Goal: Browse casually: Explore the website without a specific task or goal

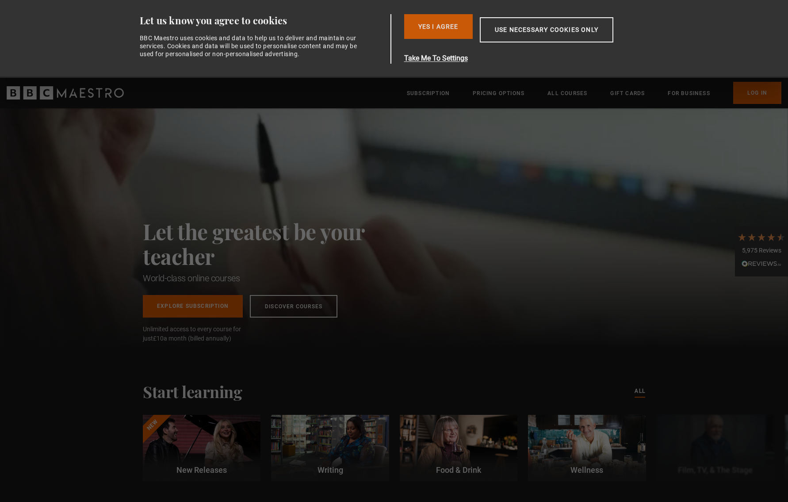
click at [445, 27] on button "Yes I Agree" at bounding box center [438, 26] width 69 height 25
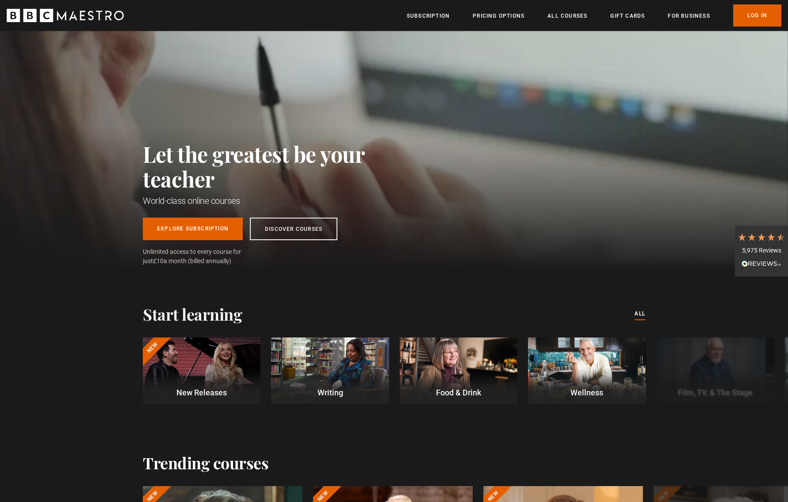
scroll to position [0, 116]
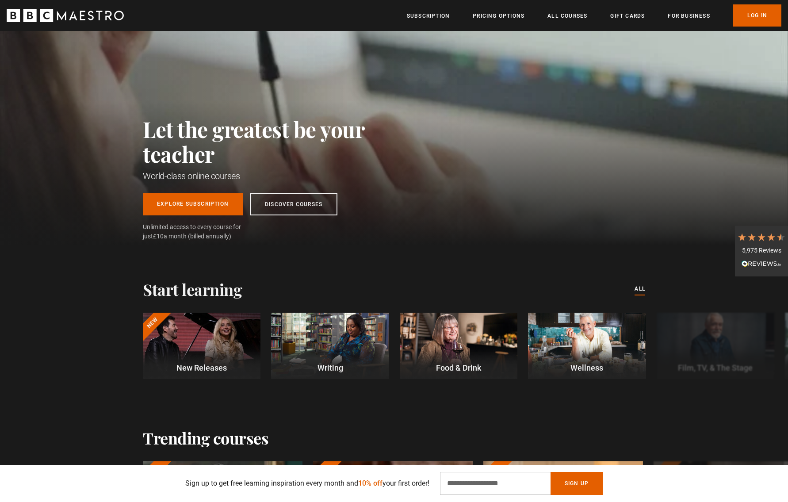
scroll to position [0, 232]
click at [753, 346] on button "Next" at bounding box center [757, 348] width 22 height 22
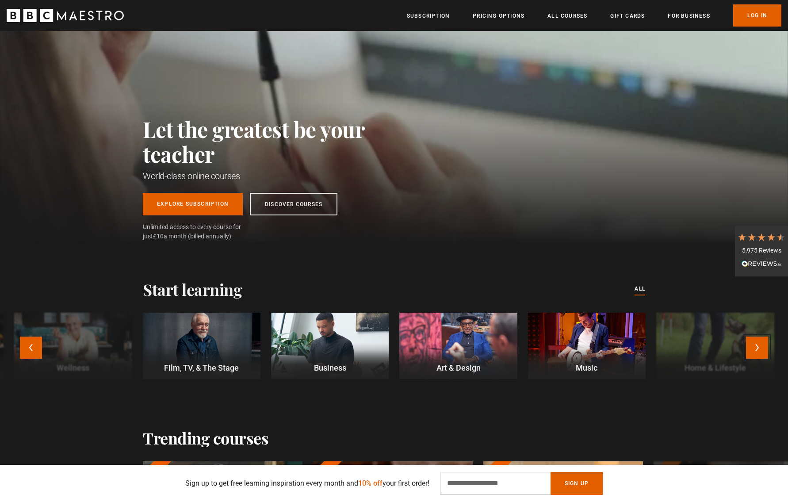
scroll to position [0, 348]
click at [31, 345] on button "Previous" at bounding box center [31, 348] width 22 height 22
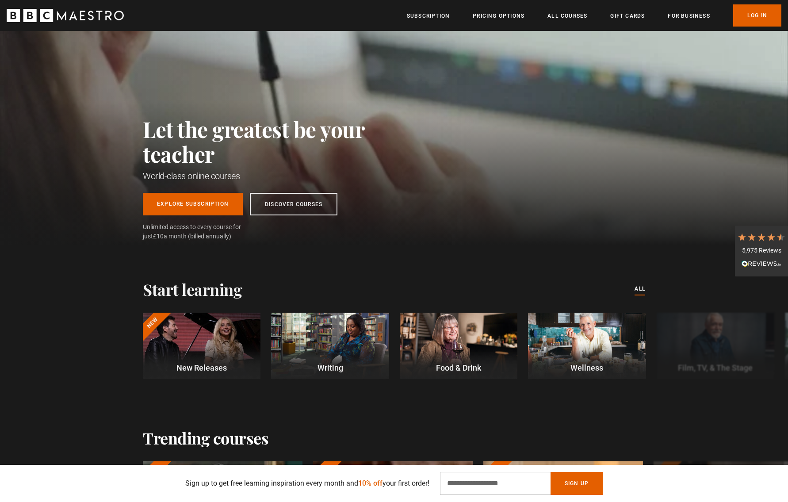
scroll to position [0, 811]
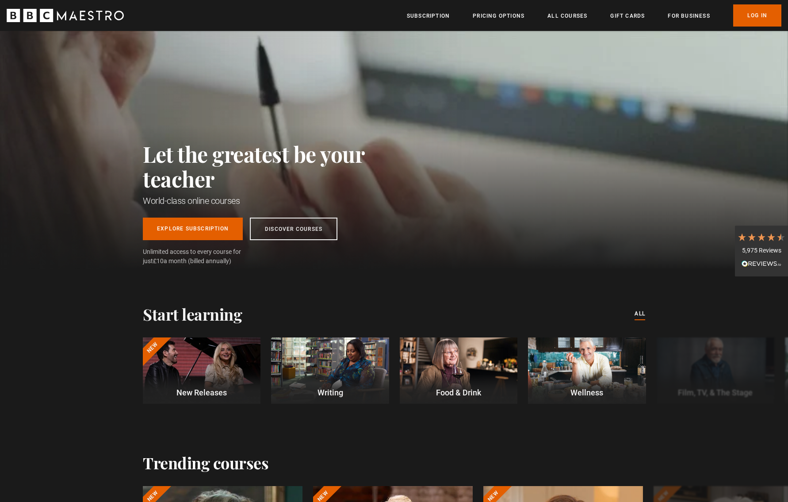
scroll to position [0, 1970]
